Goal: Find contact information: Find contact information

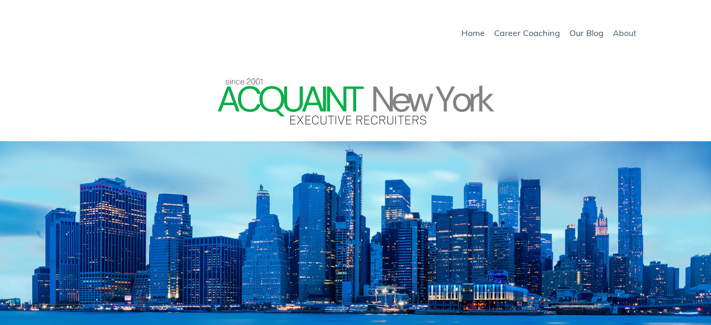
click at [628, 37] on link "About" at bounding box center [624, 33] width 23 height 10
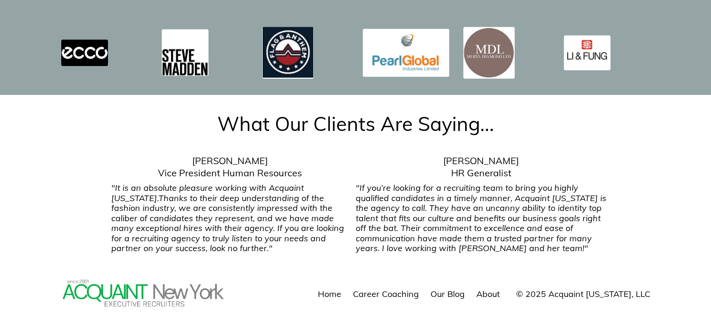
scroll to position [1504, 0]
click at [500, 287] on link "About" at bounding box center [487, 292] width 23 height 11
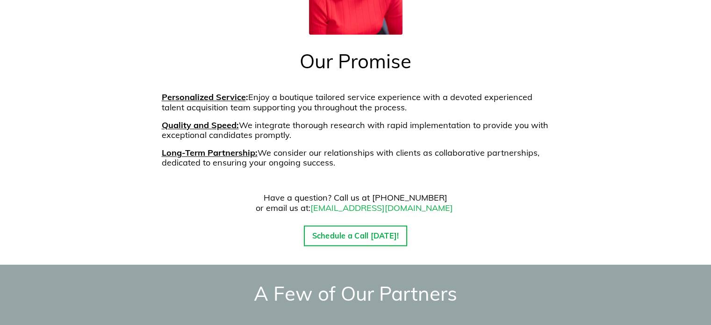
scroll to position [1177, 0]
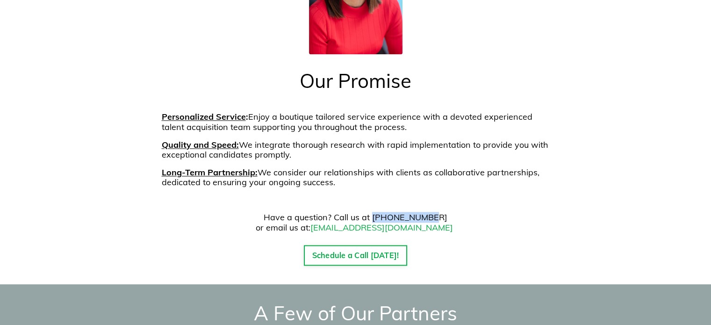
drag, startPoint x: 381, startPoint y: 195, endPoint x: 440, endPoint y: 196, distance: 58.9
click at [440, 212] on p "Have a question? Call us at 917-923-6879 or email us at: hello@acquaintnewyork.…" at bounding box center [356, 222] width 388 height 20
copy p "917-923-6879"
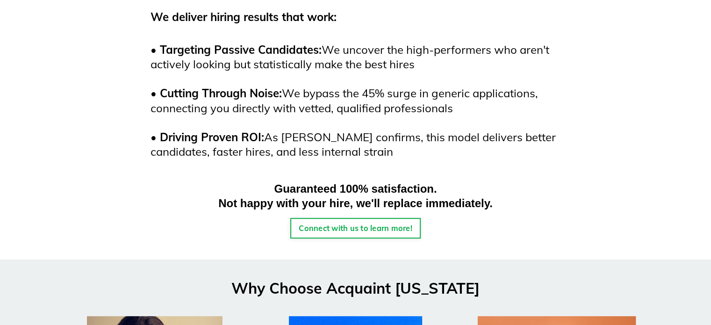
scroll to position [383, 0]
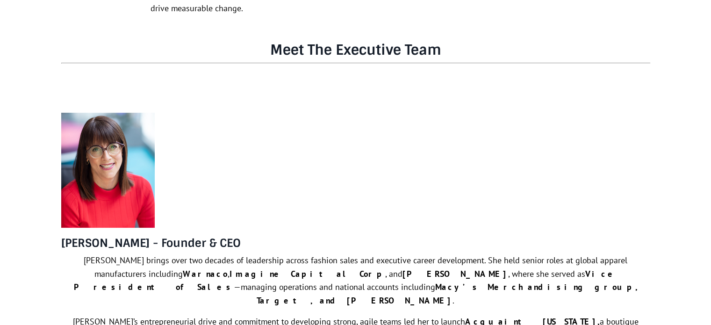
scroll to position [467, 0]
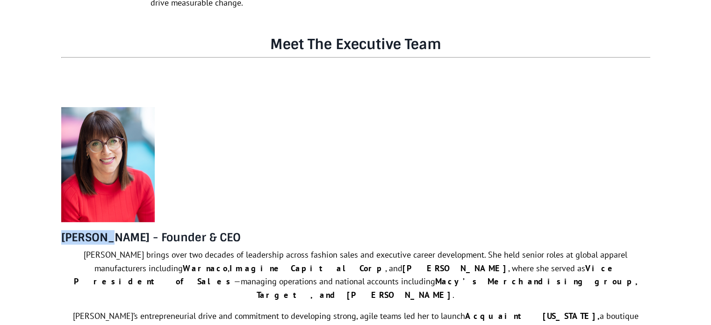
drag, startPoint x: 112, startPoint y: 238, endPoint x: 58, endPoint y: 238, distance: 54.2
click at [58, 238] on div "Amy Cole - Founder & CEO Amy Cole brings over two decades of leadership across …" at bounding box center [355, 268] width 603 height 337
copy h4 "[PERSON_NAME]"
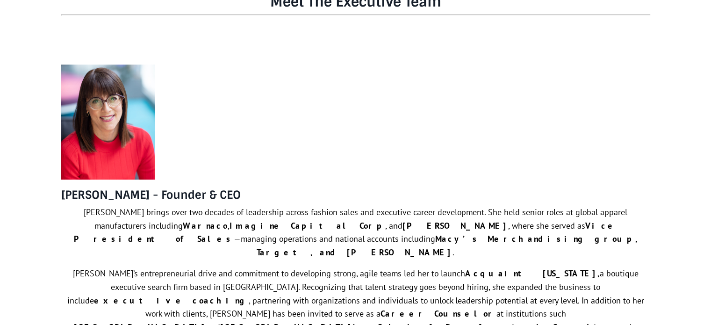
scroll to position [514, 0]
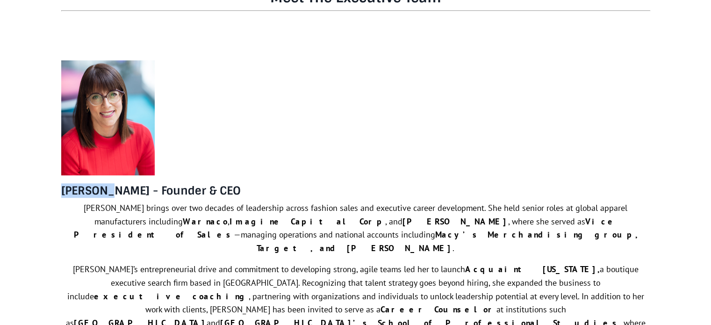
drag, startPoint x: 112, startPoint y: 190, endPoint x: 50, endPoint y: 190, distance: 61.7
click at [50, 190] on div "[PERSON_NAME] - Founder & CEO [PERSON_NAME] brings over two decades of leadersh…" at bounding box center [356, 227] width 626 height 328
copy h4 "[PERSON_NAME]"
drag, startPoint x: 123, startPoint y: 190, endPoint x: 207, endPoint y: 192, distance: 83.2
click at [207, 192] on h4 "[PERSON_NAME] - Founder & CEO" at bounding box center [355, 191] width 589 height 14
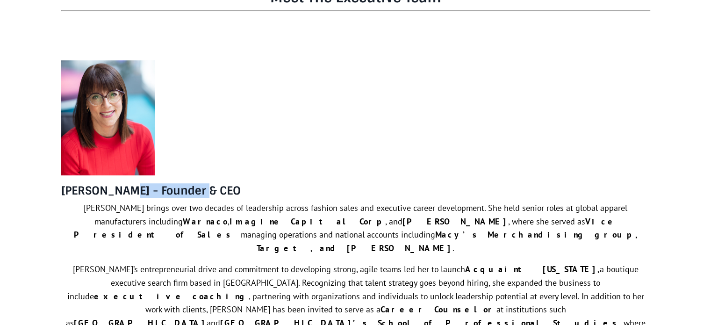
copy h4 "Founder & CEO"
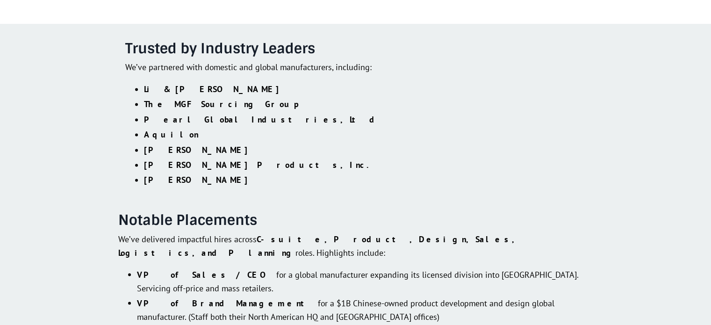
scroll to position [1715, 0]
